Goal: Information Seeking & Learning: Understand process/instructions

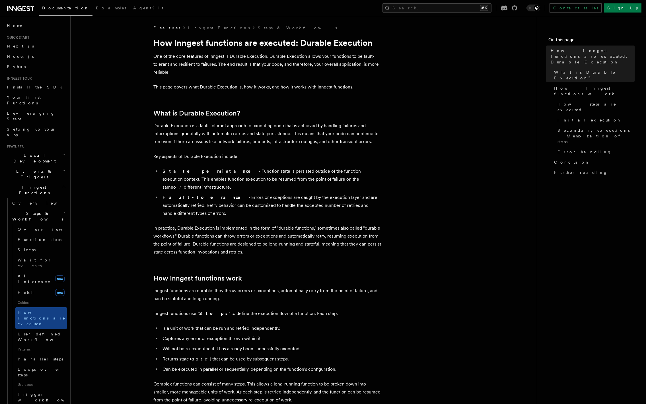
click at [47, 182] on h2 "Inngest Functions" at bounding box center [36, 190] width 62 height 16
click at [41, 208] on h2 "Middleware" at bounding box center [36, 213] width 62 height 10
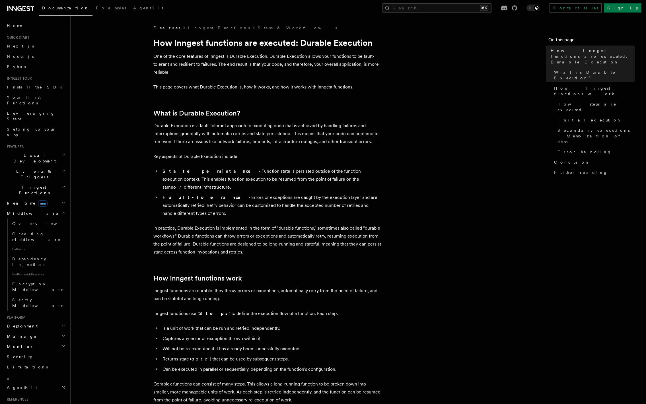
click at [36, 208] on h2 "Middleware" at bounding box center [36, 213] width 62 height 10
click at [29, 221] on span "Overview" at bounding box center [41, 223] width 59 height 5
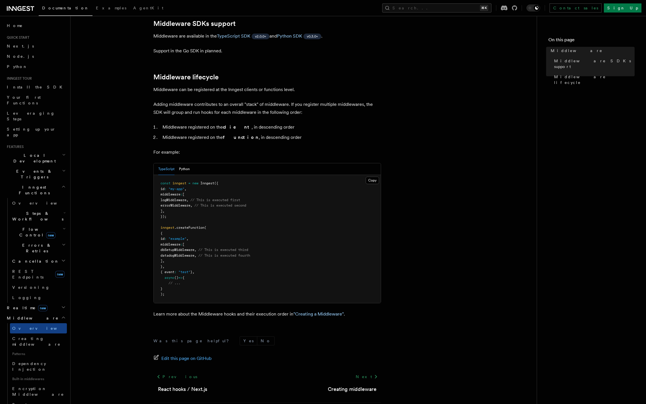
scroll to position [190, 0]
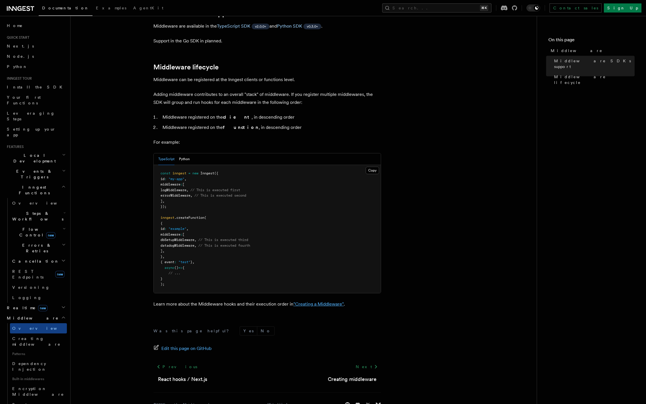
click at [315, 301] on link ""Creating a Middleware"" at bounding box center [318, 303] width 50 height 5
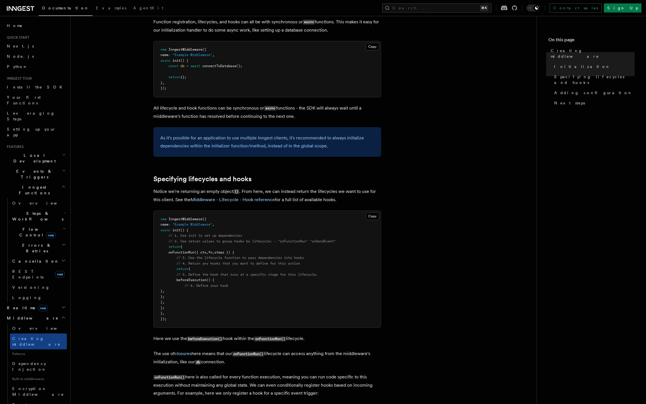
scroll to position [348, 0]
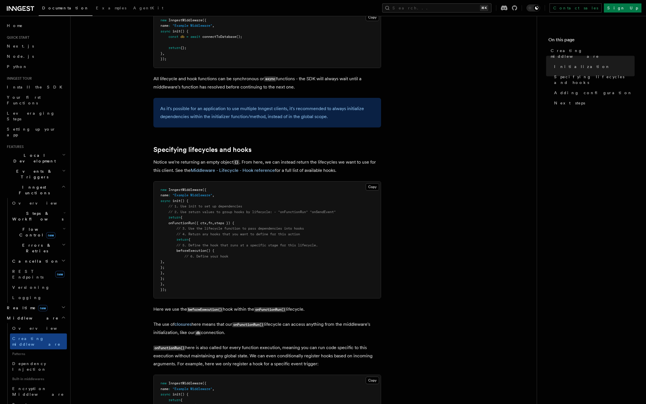
click at [116, 179] on article "Features Middleware Creating middleware Creating middleware means defining the …" at bounding box center [304, 406] width 448 height 1459
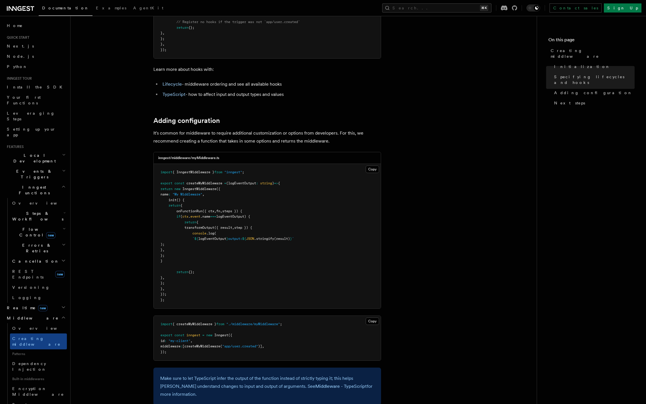
scroll to position [768, 0]
